Goal: Task Accomplishment & Management: Manage account settings

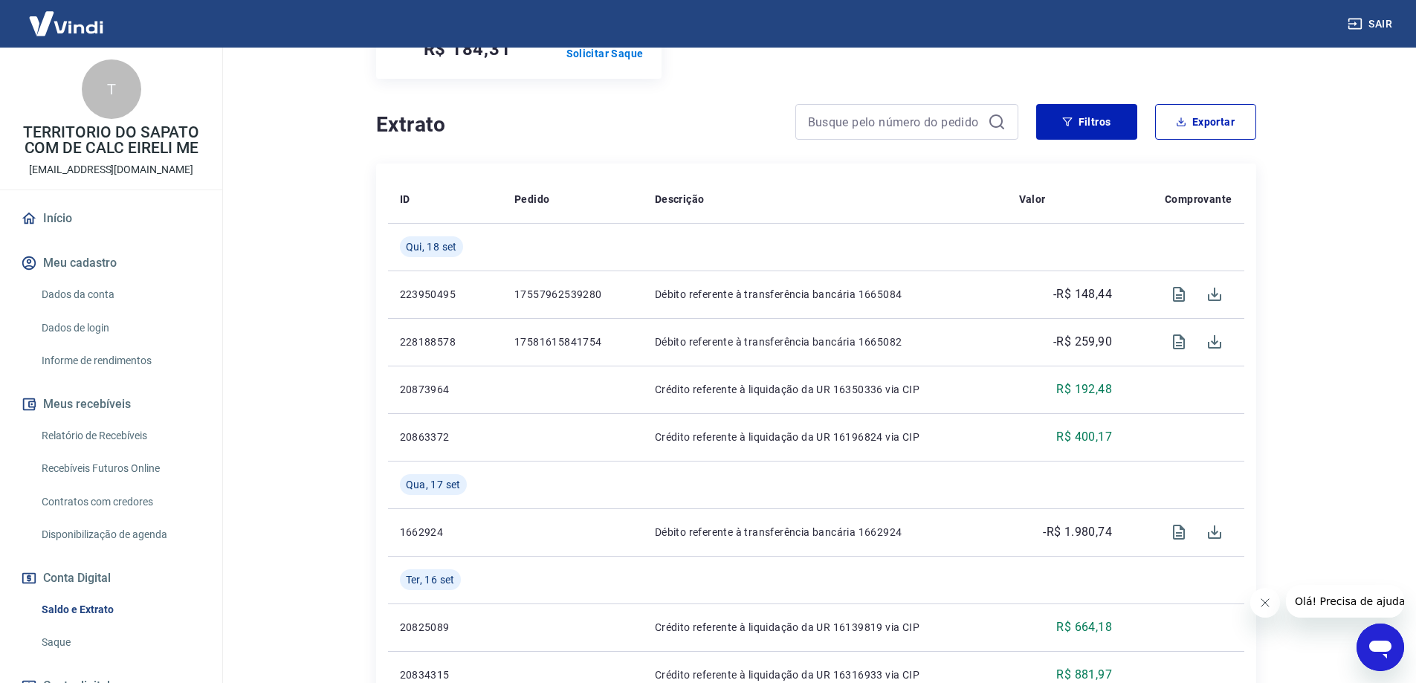
scroll to position [91, 0]
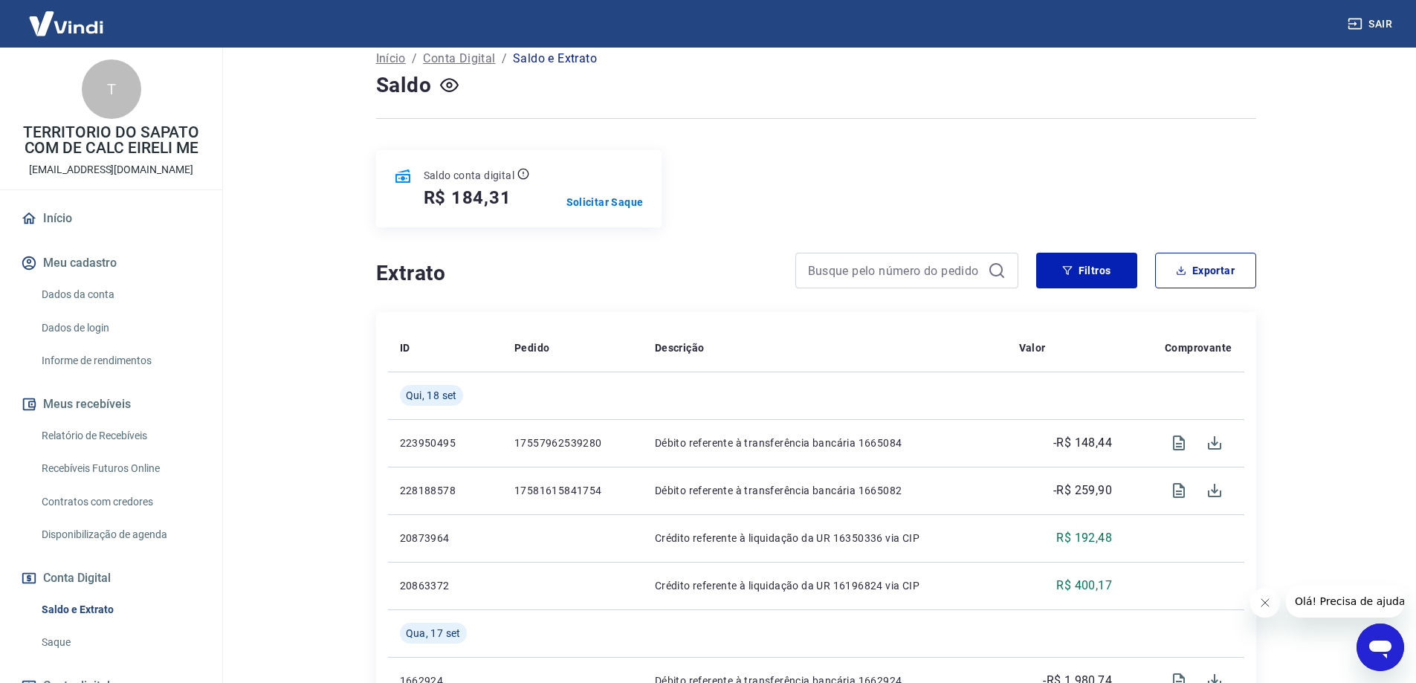
click at [74, 604] on link "Saldo e Extrato" at bounding box center [120, 610] width 169 height 30
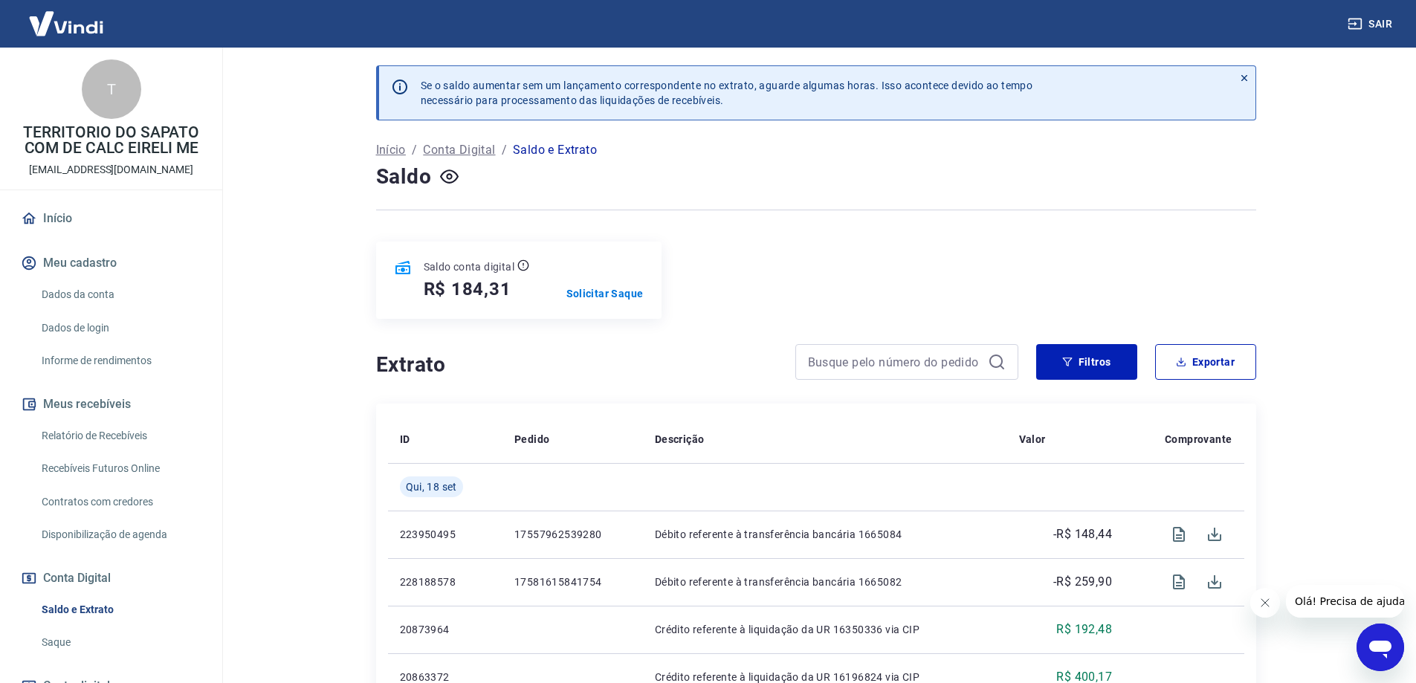
scroll to position [109, 0]
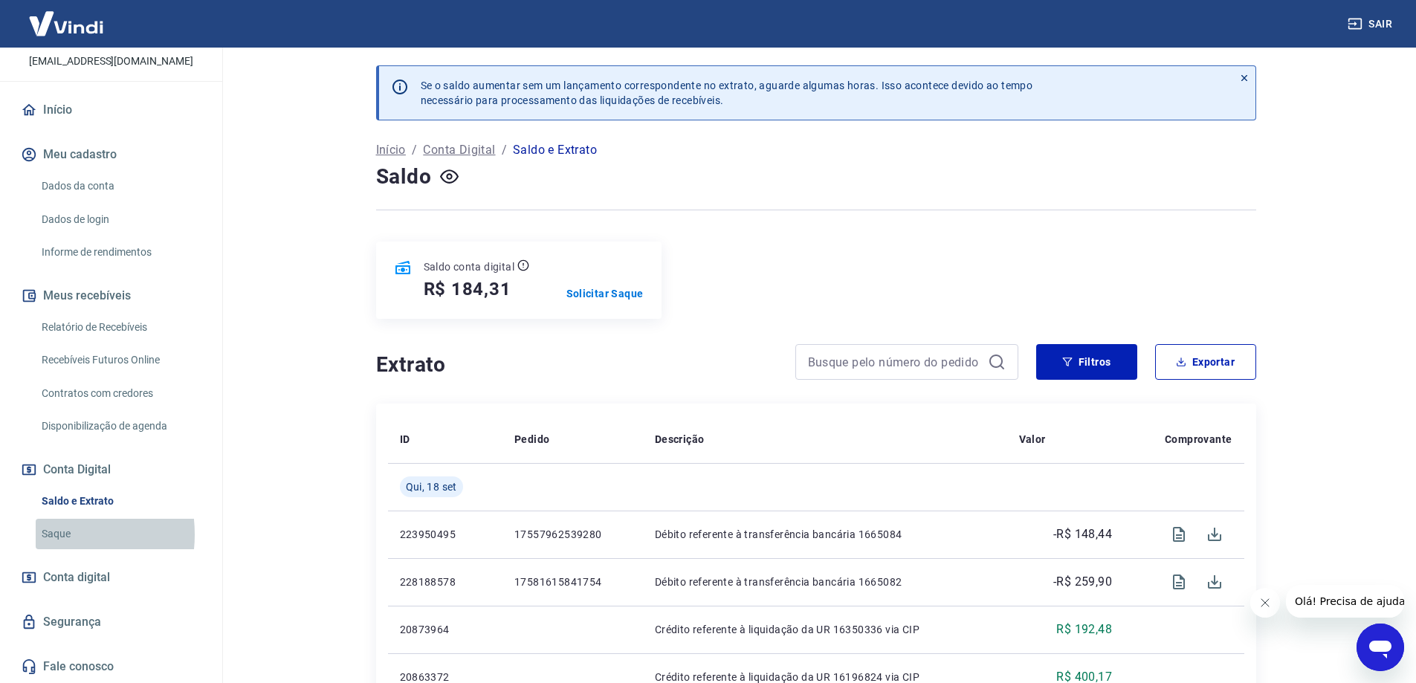
click at [45, 534] on link "Saque" at bounding box center [120, 534] width 169 height 30
